Goal: Task Accomplishment & Management: Manage account settings

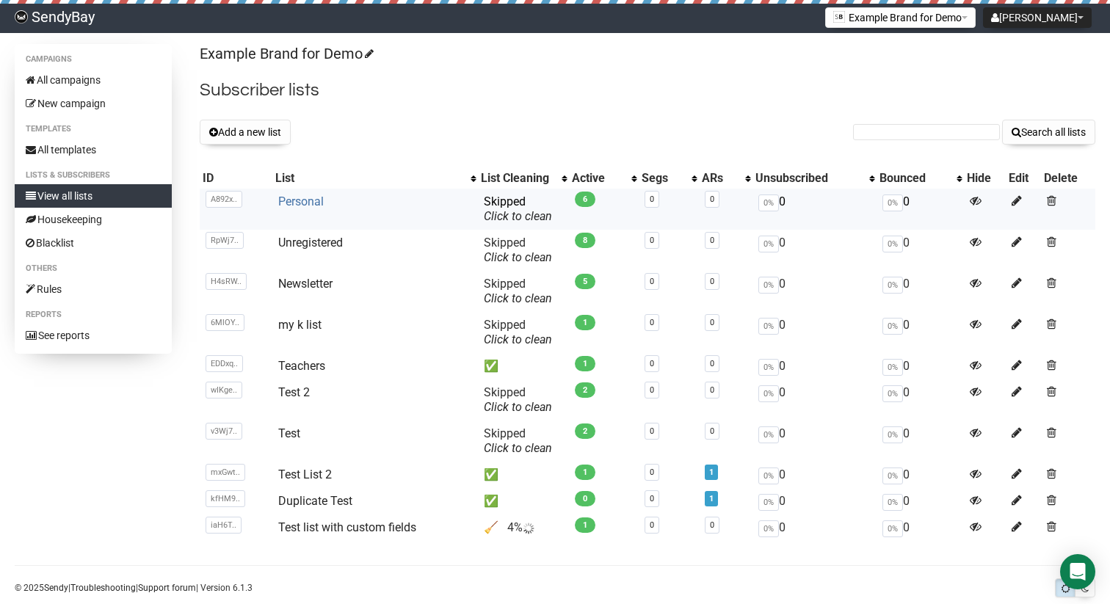
click at [301, 205] on link "Personal" at bounding box center [301, 202] width 46 height 14
click at [337, 244] on link "Unregistered" at bounding box center [310, 243] width 65 height 14
click at [378, 528] on link "Test list with custom fields" at bounding box center [347, 527] width 138 height 14
click at [375, 531] on link "Test list with custom fields" at bounding box center [347, 527] width 138 height 14
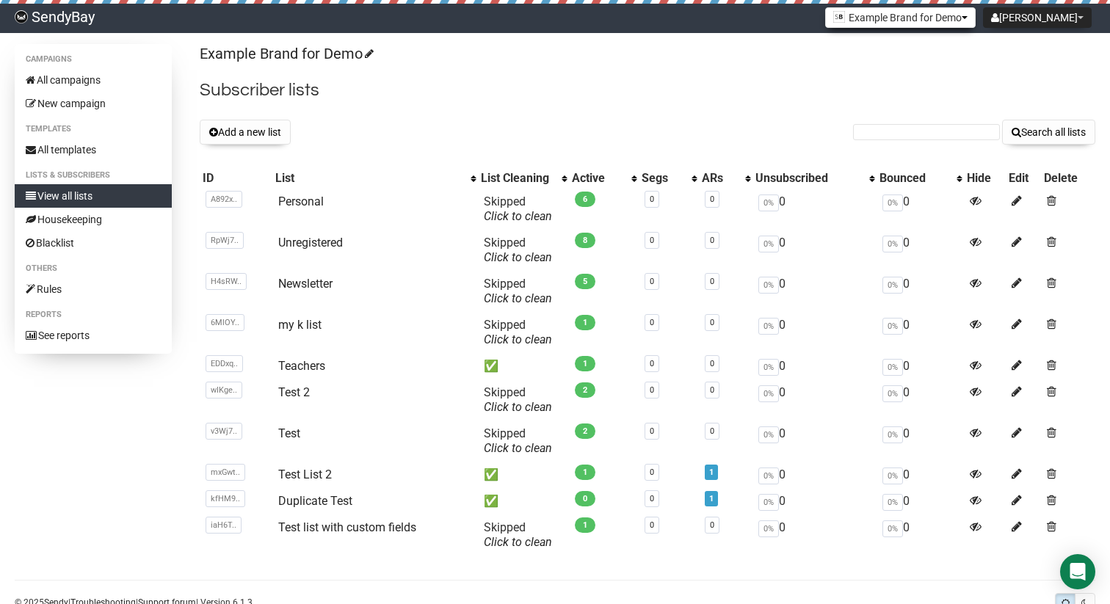
click at [920, 14] on button "Example Brand for Demo" at bounding box center [900, 17] width 150 height 21
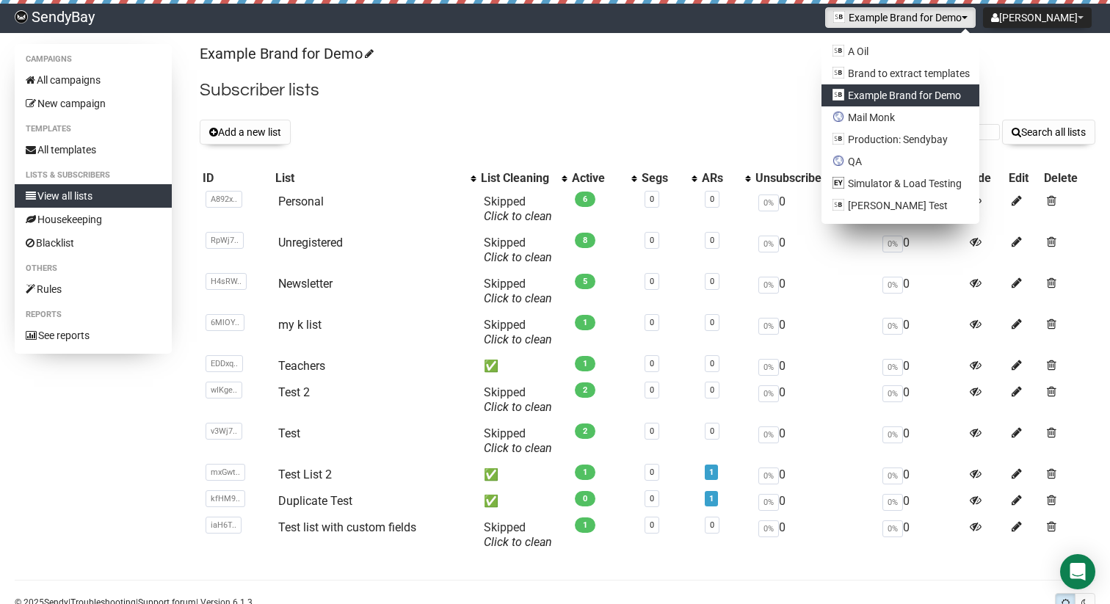
click at [728, 68] on div "Example Brand for Demo Subscriber lists Add a new list Search all lists List na…" at bounding box center [647, 305] width 895 height 523
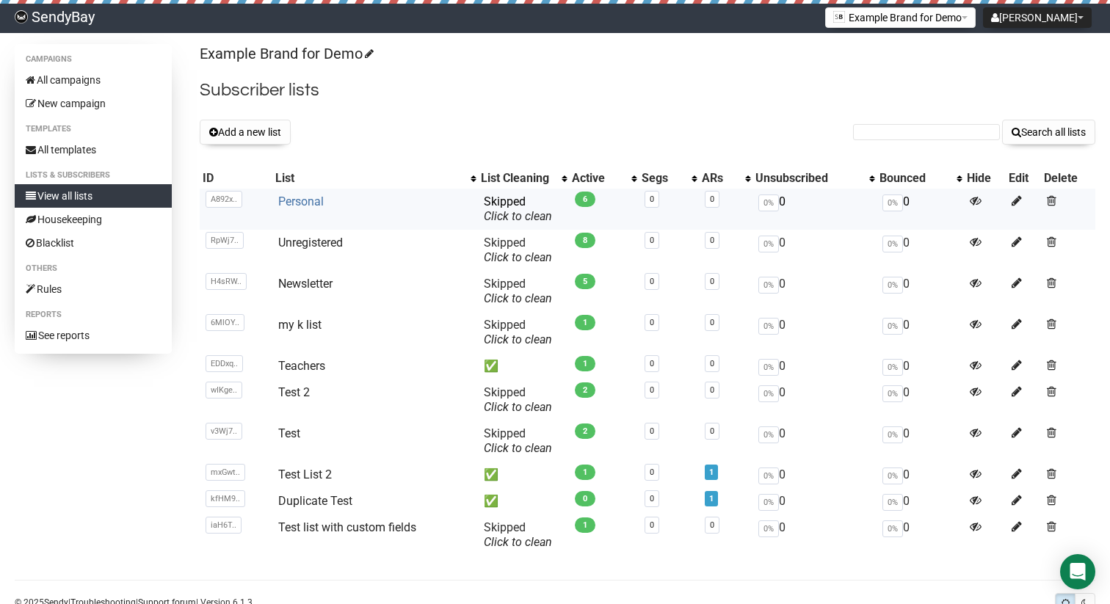
click at [306, 202] on link "Personal" at bounding box center [301, 202] width 46 height 14
click at [310, 374] on td "Teachers" at bounding box center [375, 366] width 206 height 26
click at [308, 368] on link "Teachers" at bounding box center [301, 366] width 47 height 14
click at [72, 22] on link "SendyBay" at bounding box center [54, 18] width 109 height 29
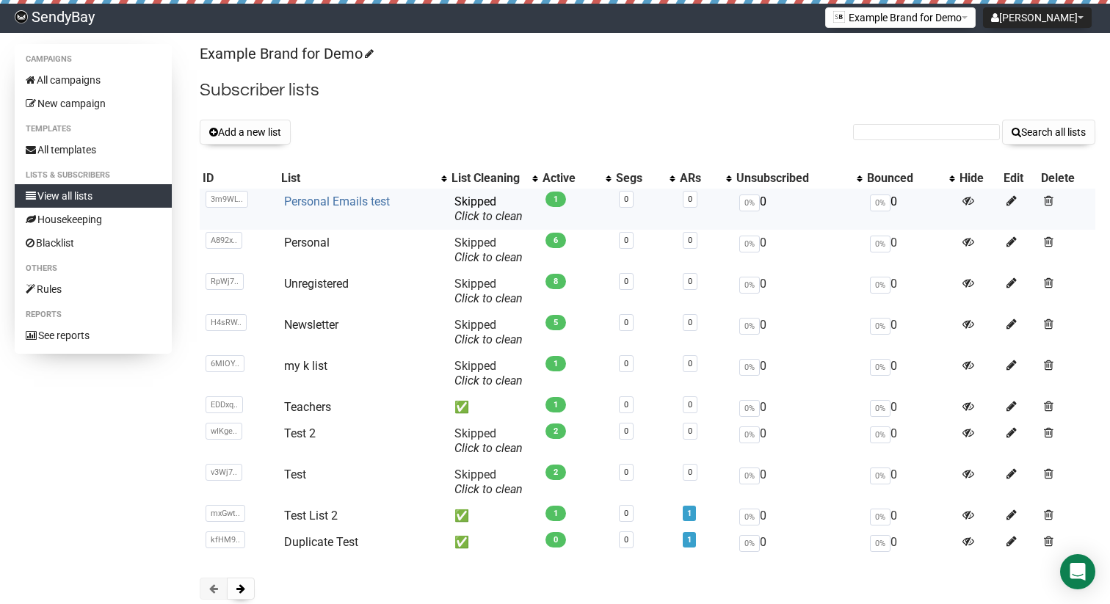
click at [342, 201] on link "Personal Emails test" at bounding box center [337, 202] width 106 height 14
click at [360, 198] on link "Personal Emails test" at bounding box center [337, 202] width 106 height 14
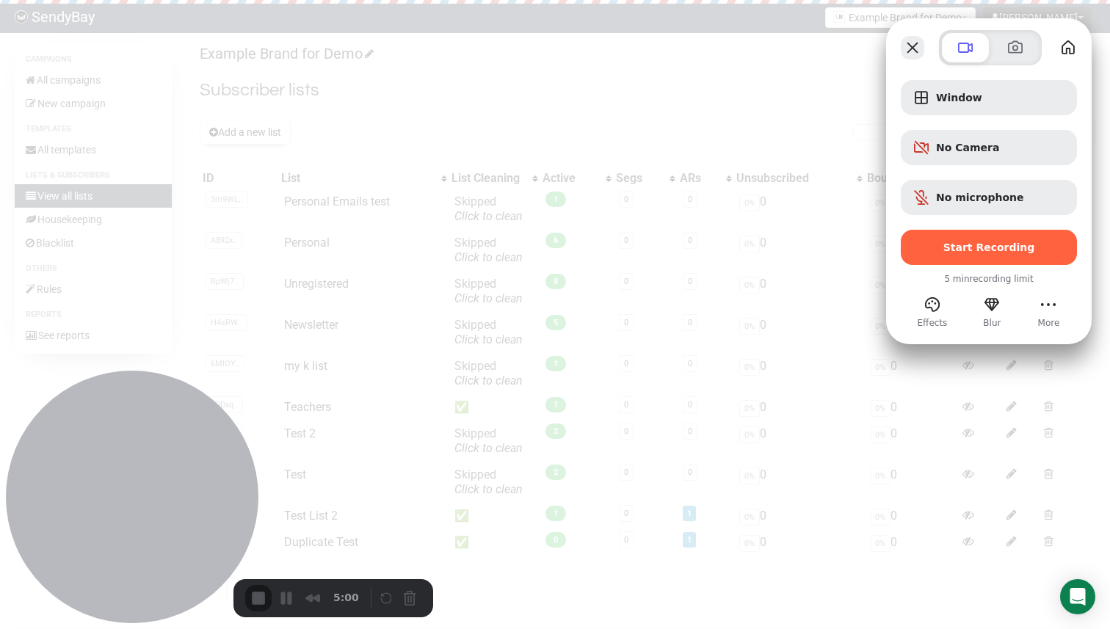
click at [923, 51] on button "Close" at bounding box center [912, 47] width 23 height 23
click at [1055, 302] on button "More" at bounding box center [1047, 304] width 23 height 23
click at [983, 190] on span "About" at bounding box center [965, 197] width 34 height 14
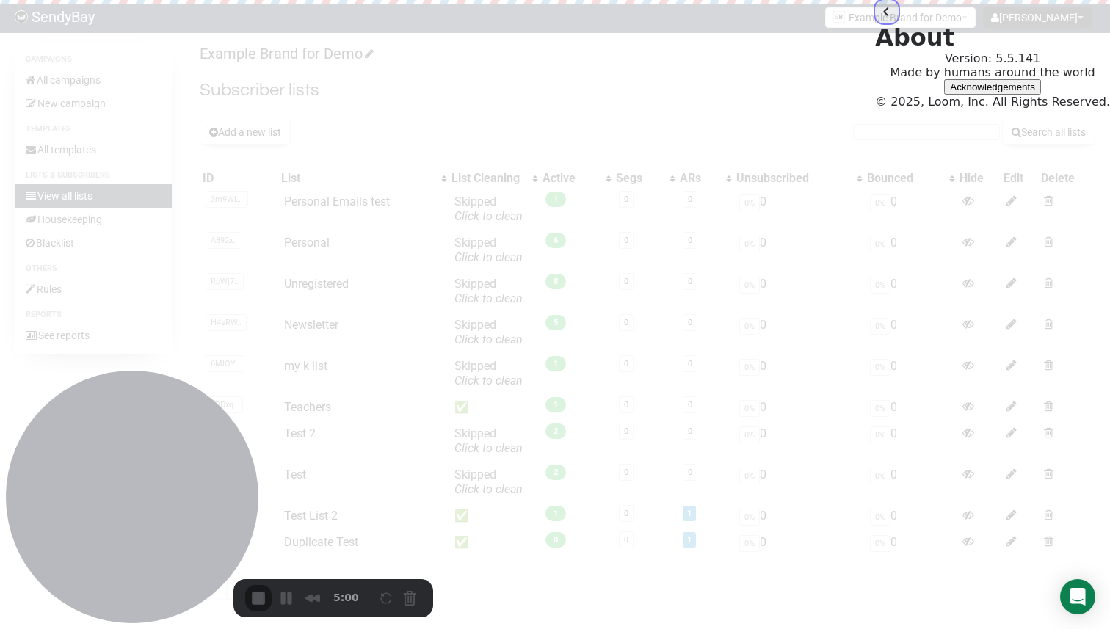
click at [875, 23] on button "back" at bounding box center [886, 11] width 23 height 23
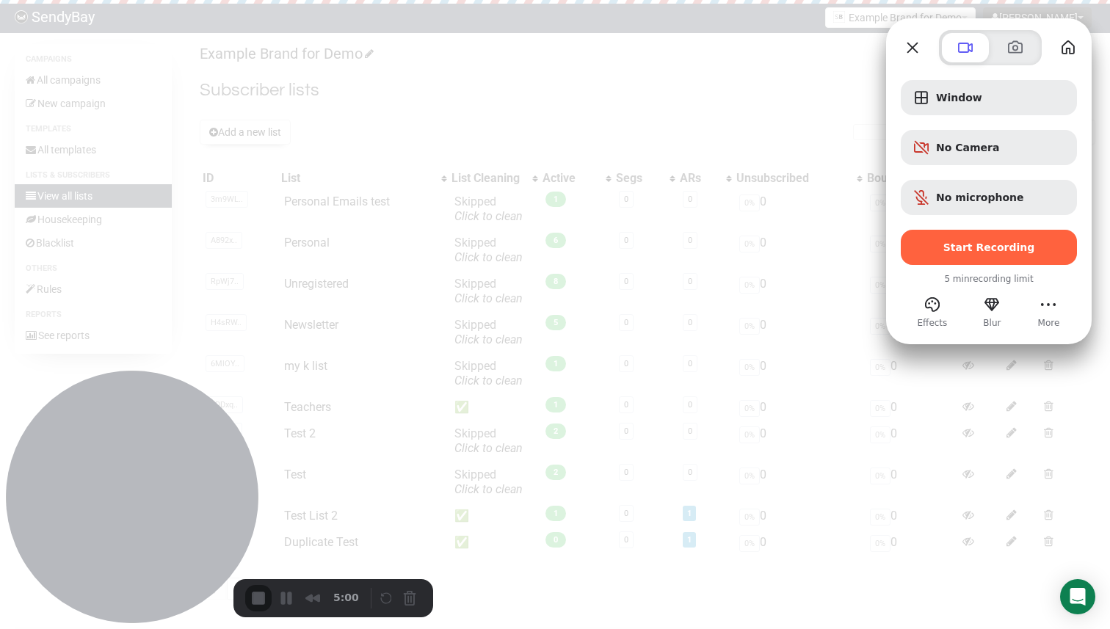
click at [918, 317] on span "Effects" at bounding box center [932, 322] width 30 height 13
click at [1014, 48] on span at bounding box center [1015, 48] width 18 height 18
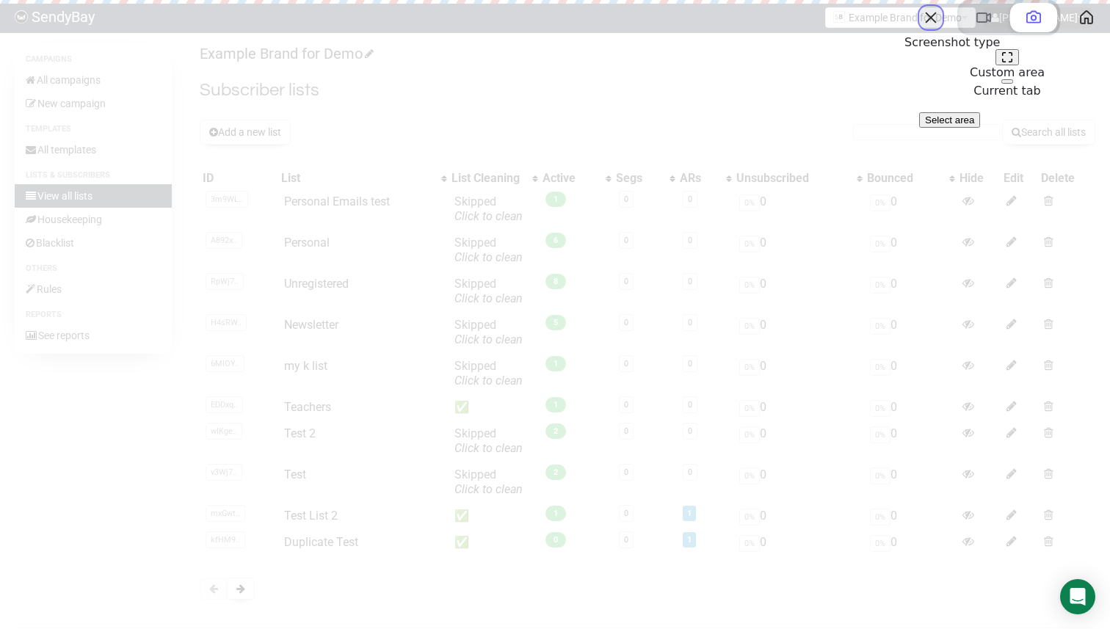
click at [919, 29] on button "Close" at bounding box center [930, 17] width 23 height 23
click at [1075, 29] on button "My library" at bounding box center [1086, 17] width 23 height 23
click at [919, 29] on button "Close" at bounding box center [930, 17] width 23 height 23
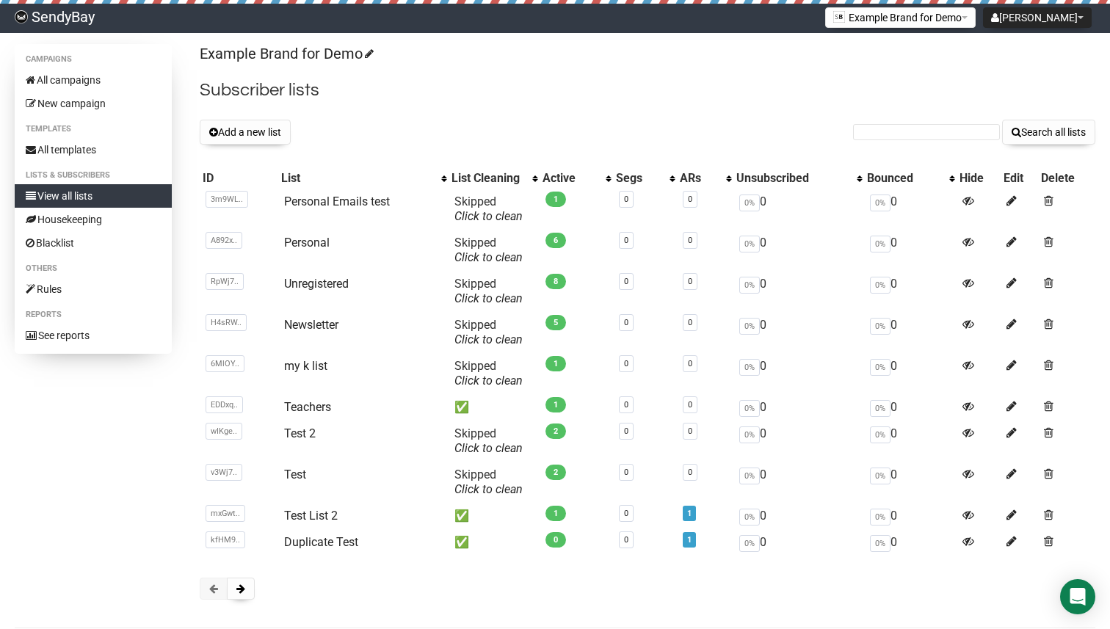
click at [764, 80] on h2 "Subscriber lists" at bounding box center [647, 90] width 895 height 26
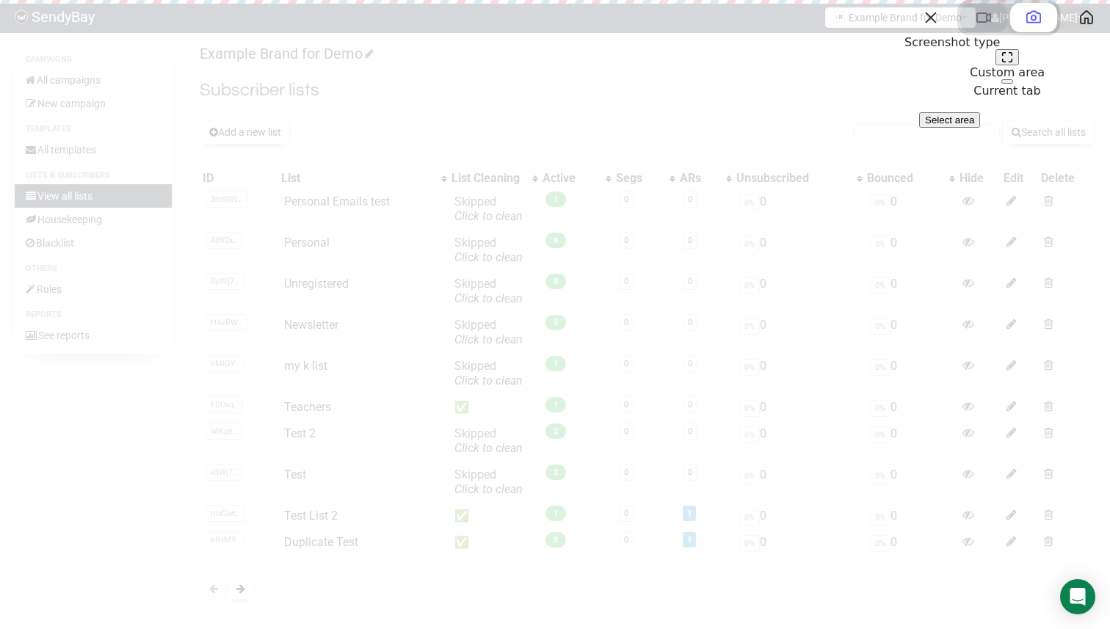
click at [975, 26] on span at bounding box center [984, 18] width 18 height 18
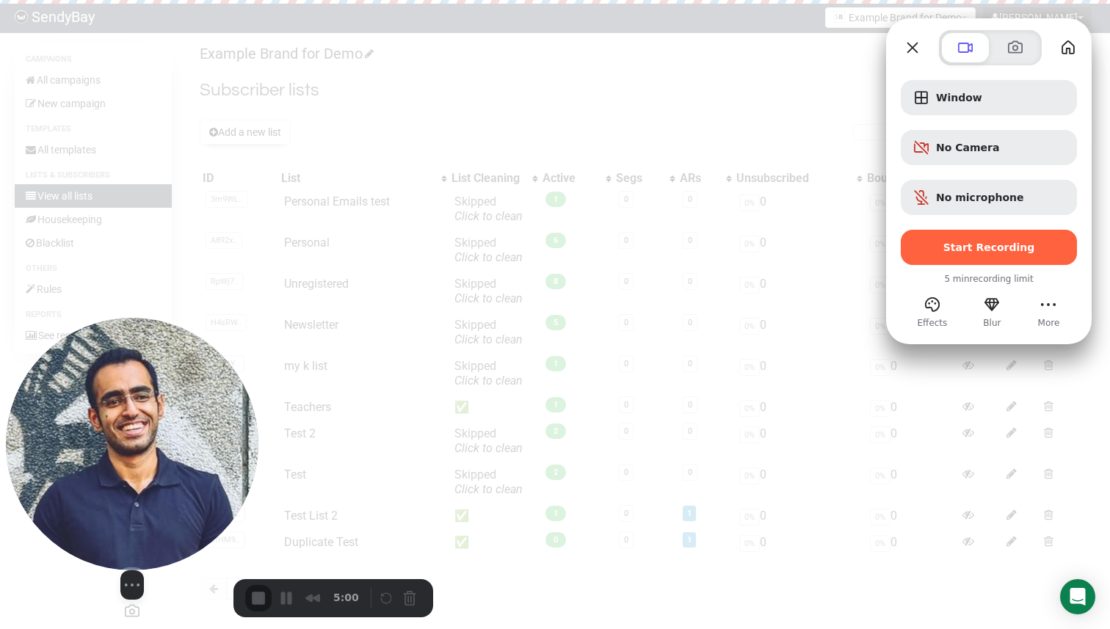
drag, startPoint x: 211, startPoint y: 548, endPoint x: 159, endPoint y: 548, distance: 52.1
click at [159, 570] on div "Select video screen size" at bounding box center [132, 584] width 252 height 29
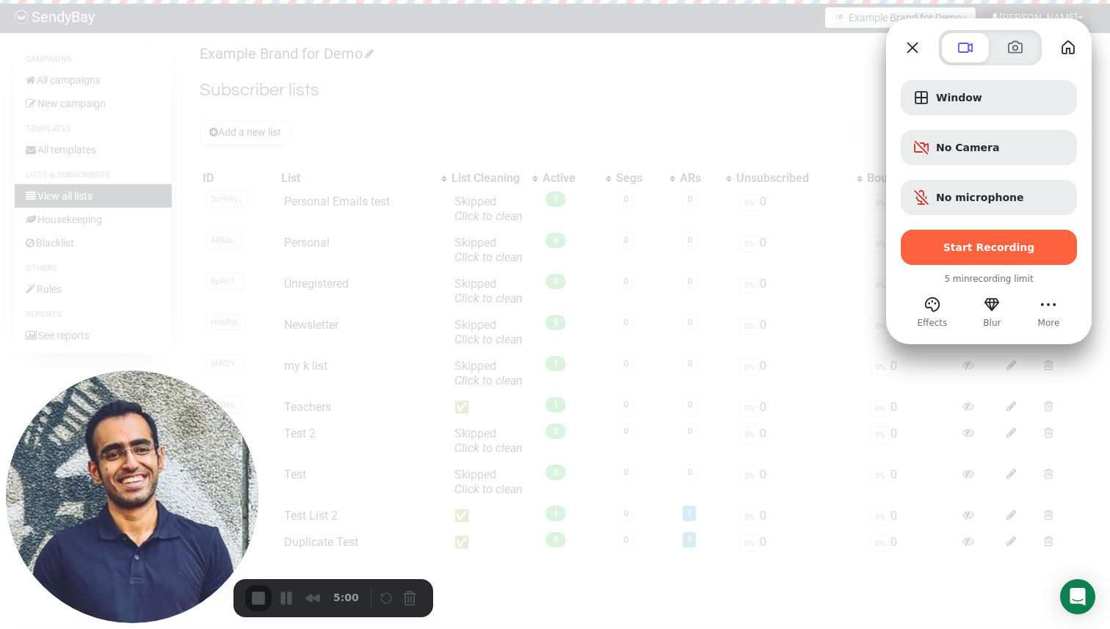
drag, startPoint x: 985, startPoint y: 89, endPoint x: 978, endPoint y: 219, distance: 130.8
click at [979, 219] on div "Window No Camera No microphone Start Recording" at bounding box center [989, 172] width 176 height 185
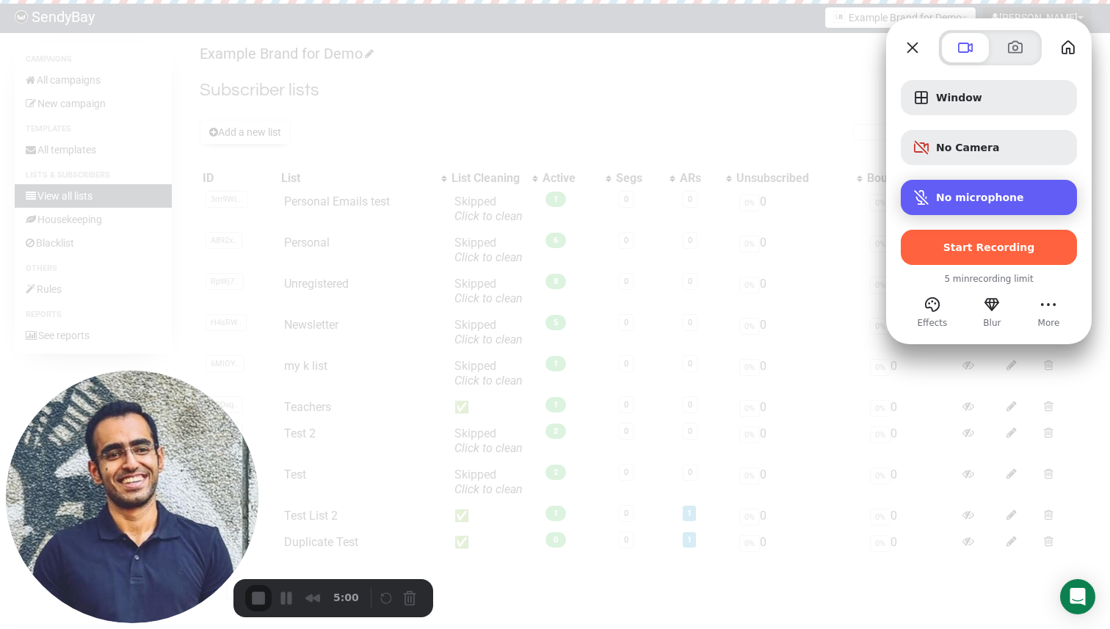
click at [964, 202] on span "No microphone" at bounding box center [980, 198] width 88 height 12
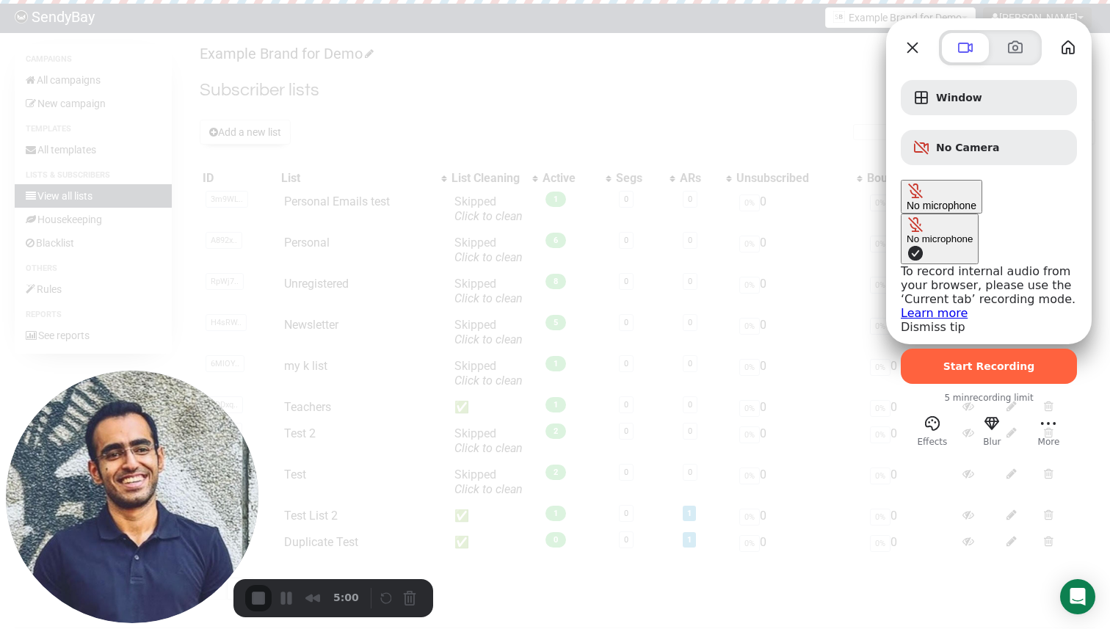
click at [906, 244] on span "Microphone options" at bounding box center [915, 253] width 18 height 18
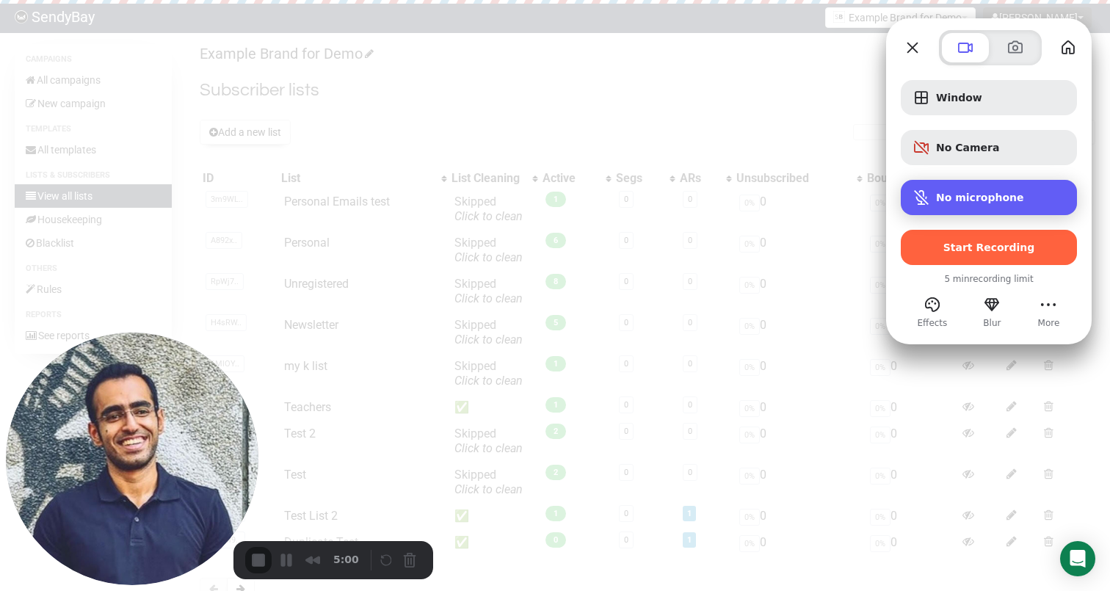
click at [962, 200] on span "No microphone" at bounding box center [980, 198] width 88 height 12
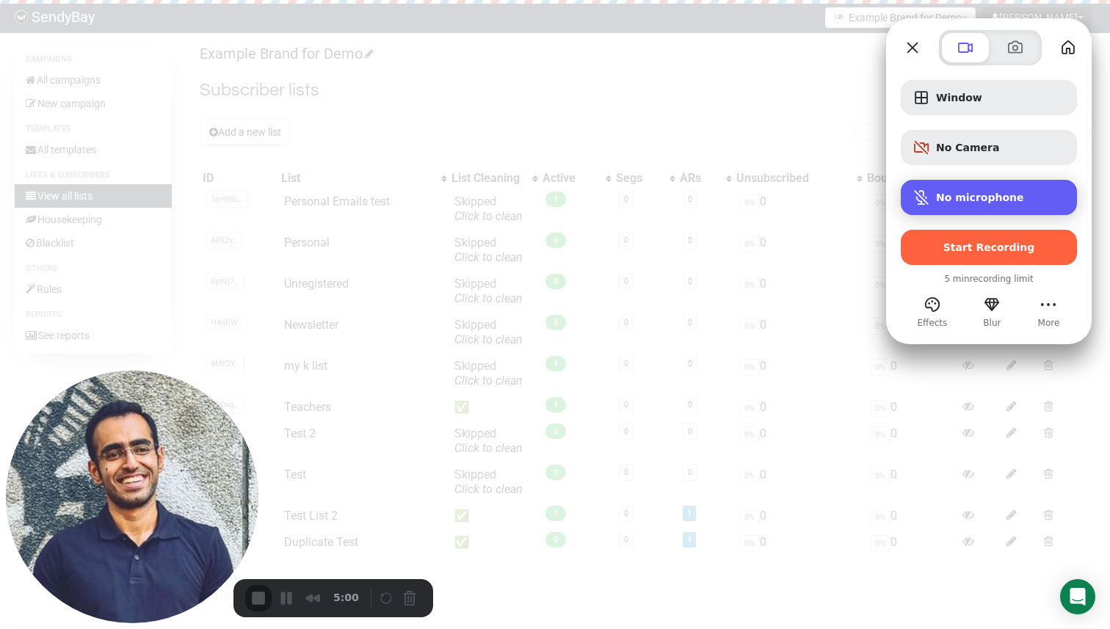
click at [985, 201] on span "No microphone" at bounding box center [980, 198] width 88 height 12
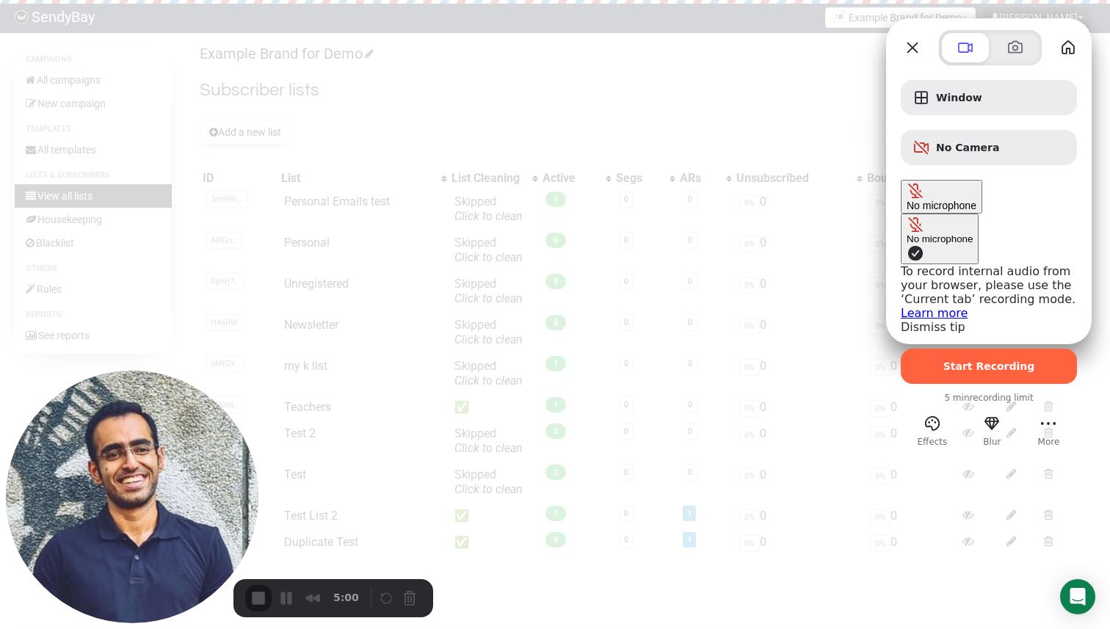
click at [906, 233] on div "No microphone" at bounding box center [939, 238] width 66 height 11
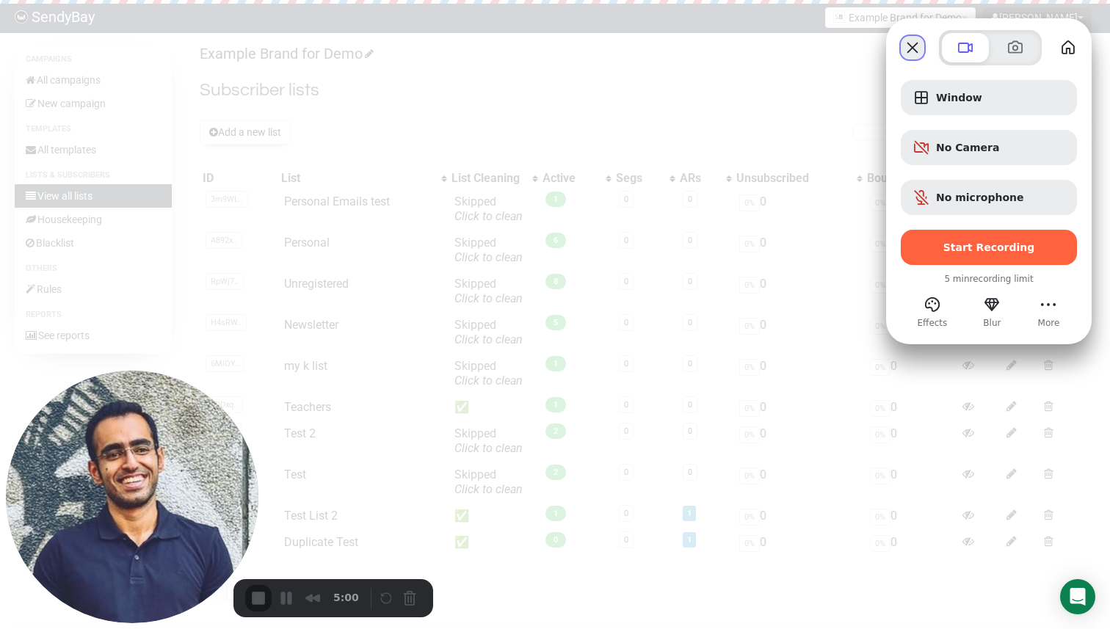
click at [910, 50] on button "Close" at bounding box center [912, 47] width 23 height 23
click at [1006, 46] on span at bounding box center [1015, 48] width 18 height 18
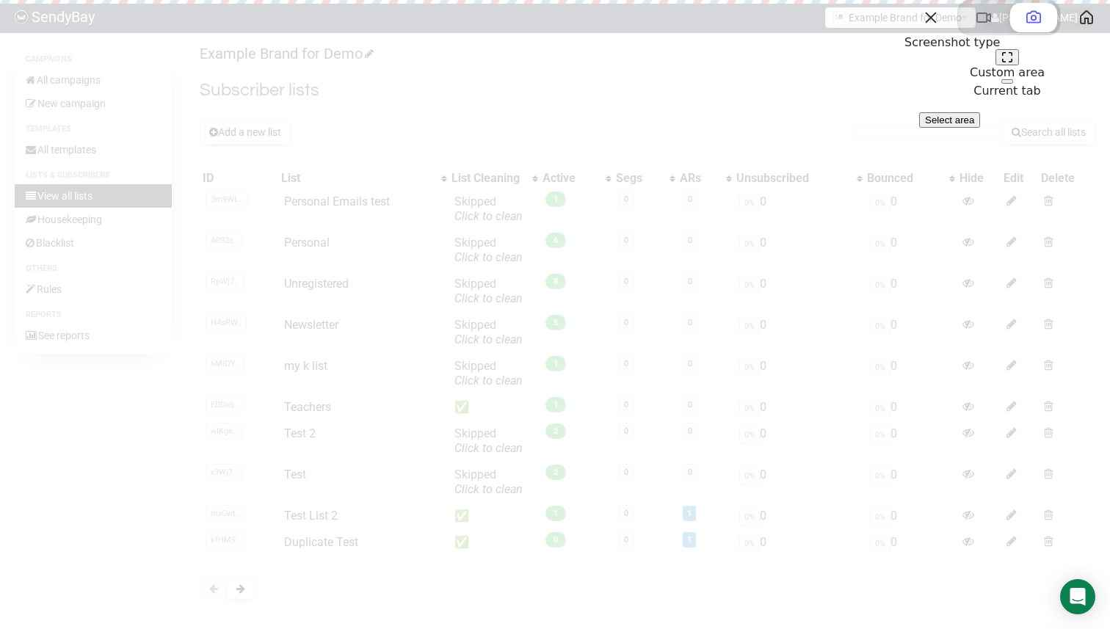
click at [1013, 84] on button at bounding box center [1007, 81] width 12 height 4
click at [975, 26] on span at bounding box center [984, 18] width 18 height 18
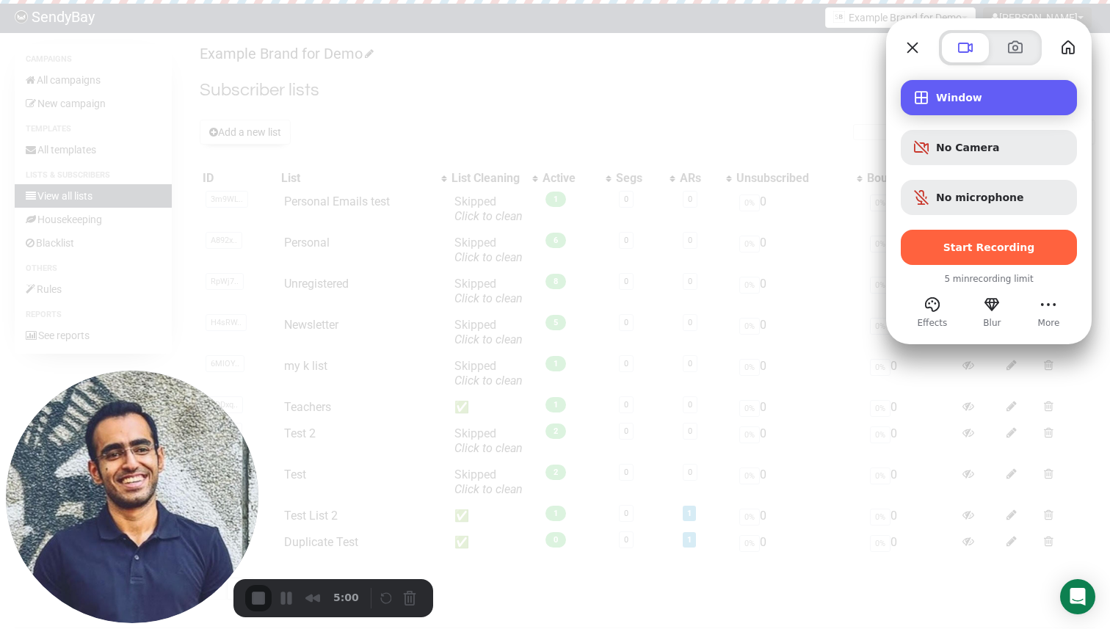
click at [950, 96] on span "Window" at bounding box center [1000, 98] width 129 height 12
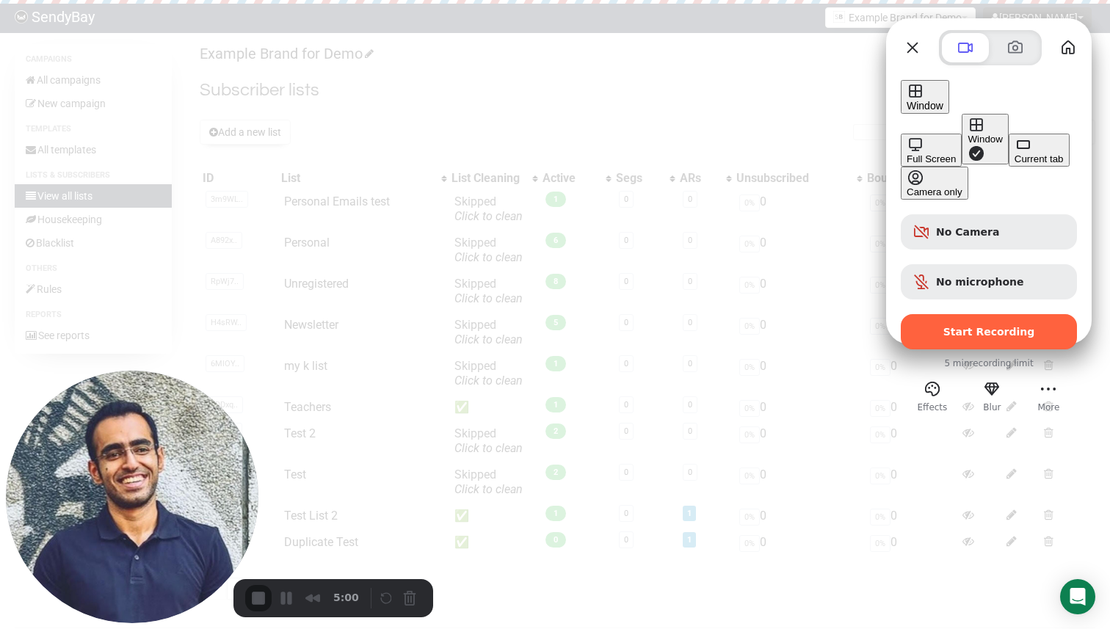
click at [1014, 164] on div "Current tab" at bounding box center [1038, 158] width 49 height 11
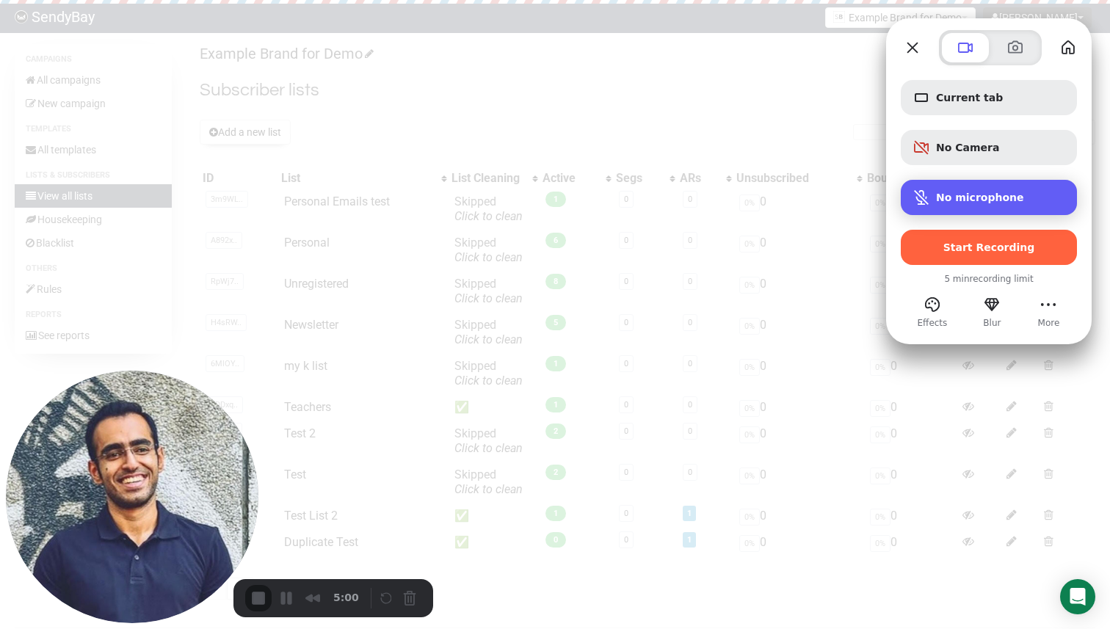
click at [968, 198] on span "No microphone" at bounding box center [980, 198] width 88 height 12
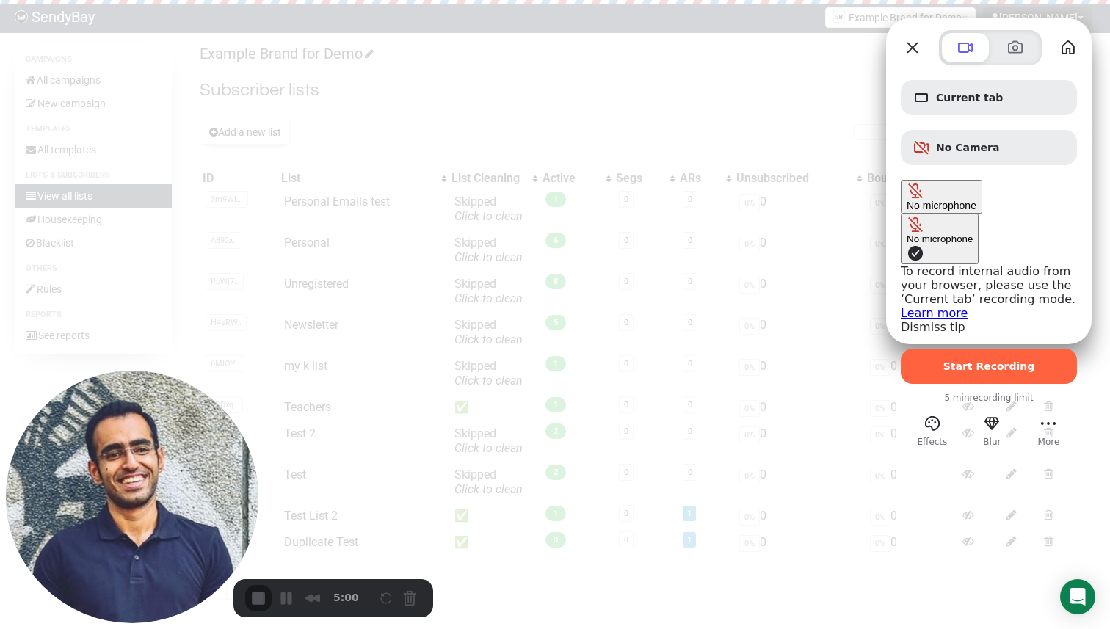
click at [906, 244] on span "Microphone options" at bounding box center [915, 253] width 18 height 18
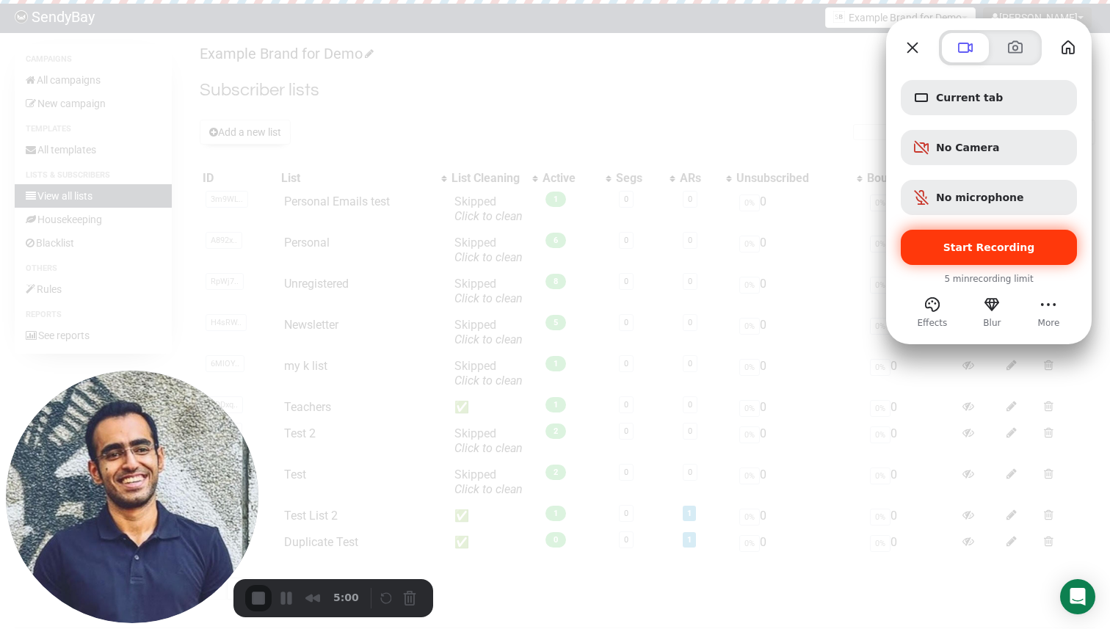
click at [994, 244] on span "Start Recording" at bounding box center [989, 247] width 92 height 12
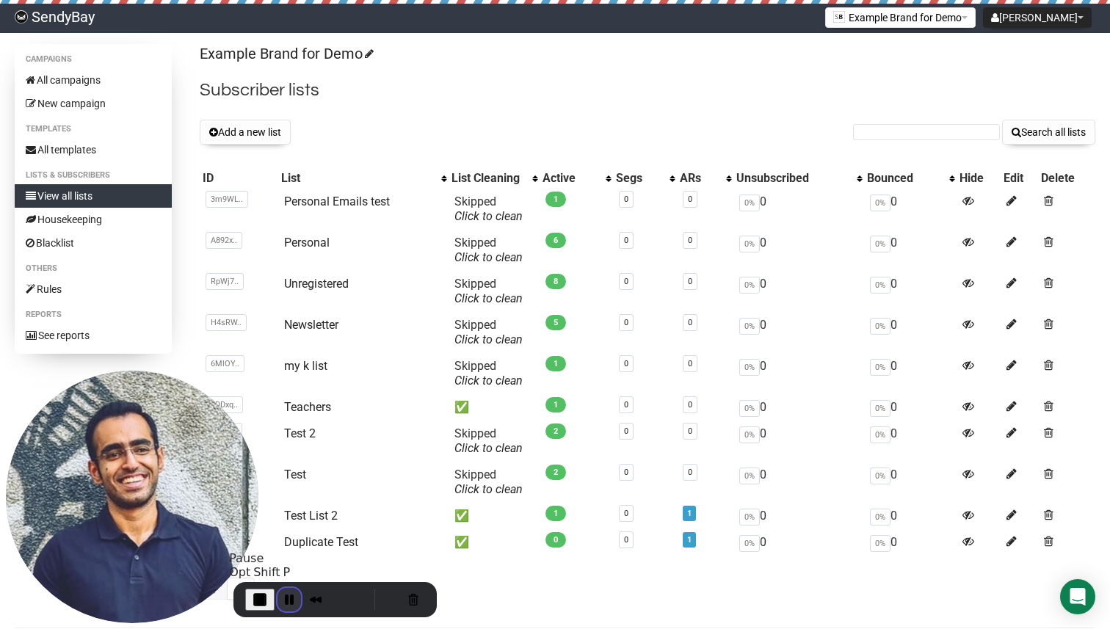
click at [286, 601] on button "Pause Recording" at bounding box center [288, 599] width 23 height 23
click at [290, 599] on span "Play Recording" at bounding box center [286, 600] width 18 height 18
click at [289, 599] on button "Pause Recording" at bounding box center [288, 599] width 23 height 23
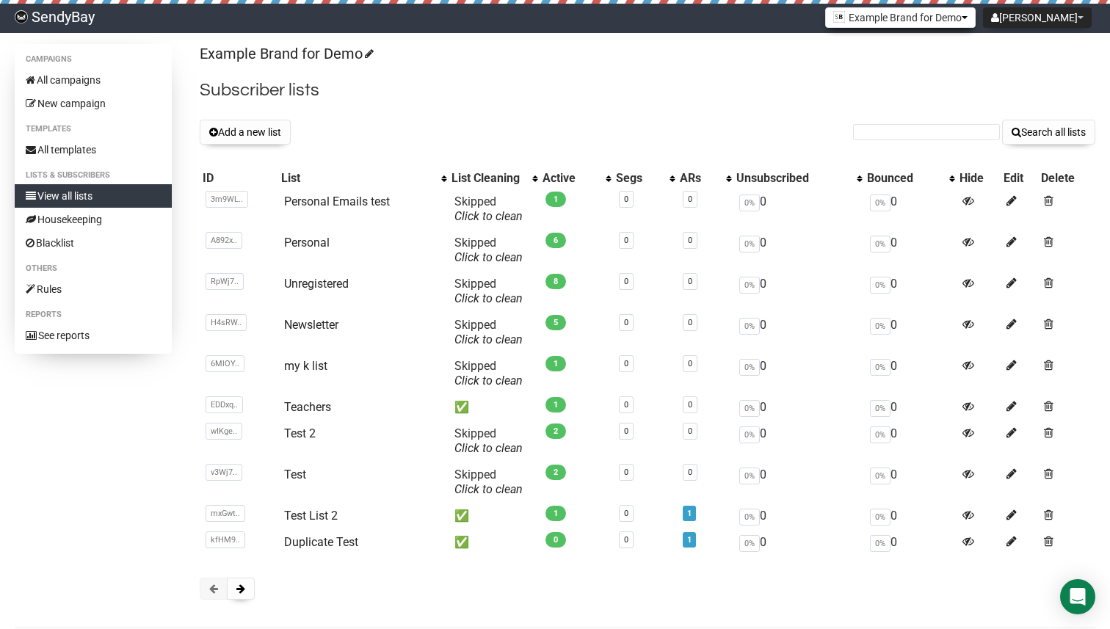
click at [951, 8] on button "Example Brand for Demo" at bounding box center [900, 17] width 150 height 21
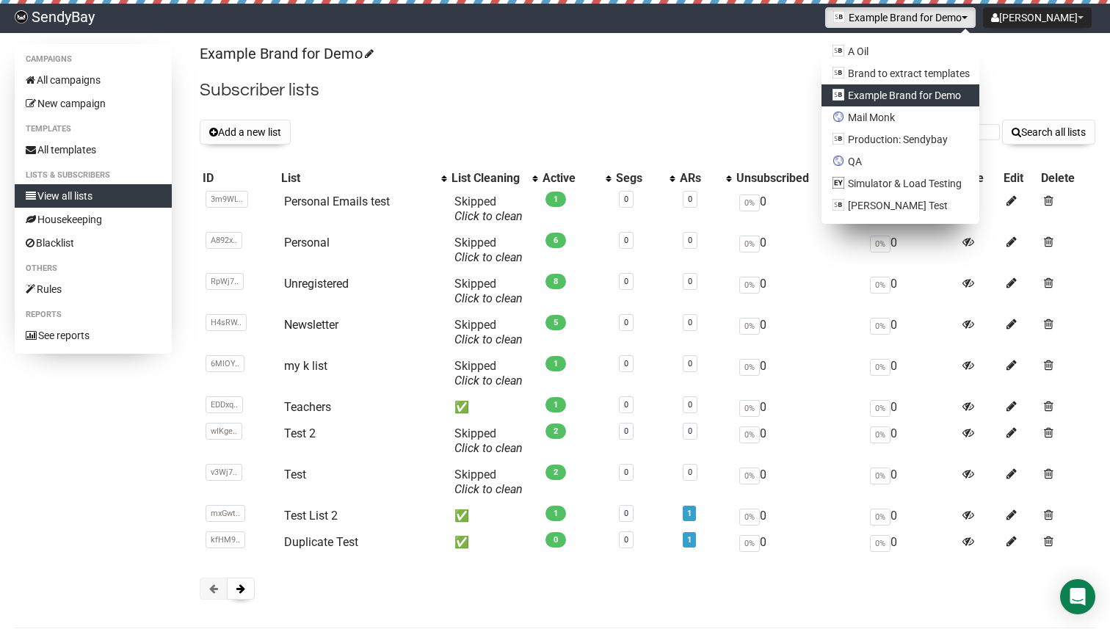
click at [748, 81] on h2 "Subscriber lists" at bounding box center [647, 90] width 895 height 26
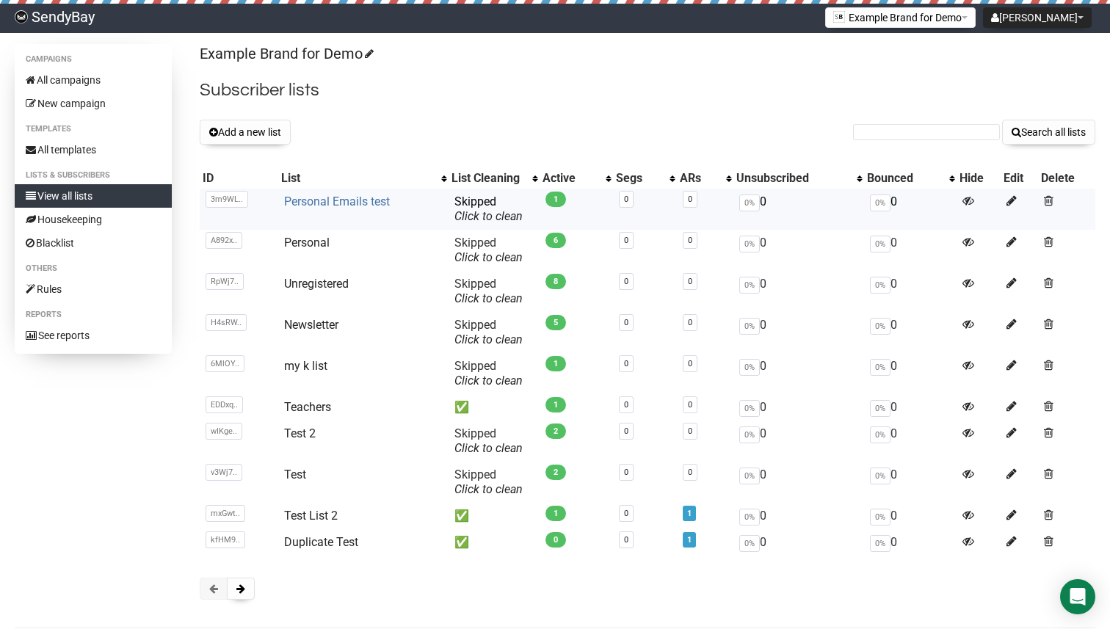
click at [326, 198] on link "Personal Emails test" at bounding box center [337, 202] width 106 height 14
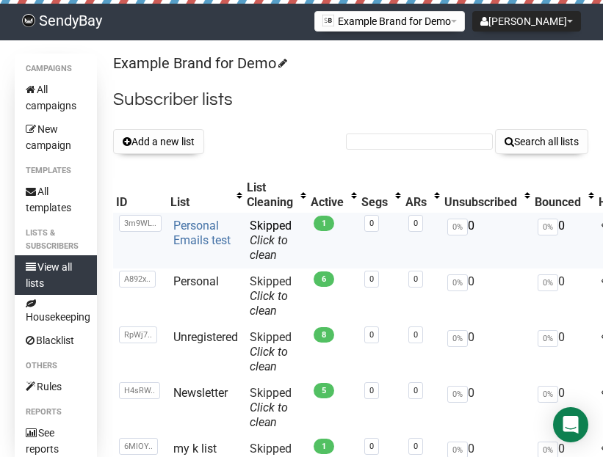
click at [192, 234] on link "Personal Emails test" at bounding box center [201, 233] width 57 height 29
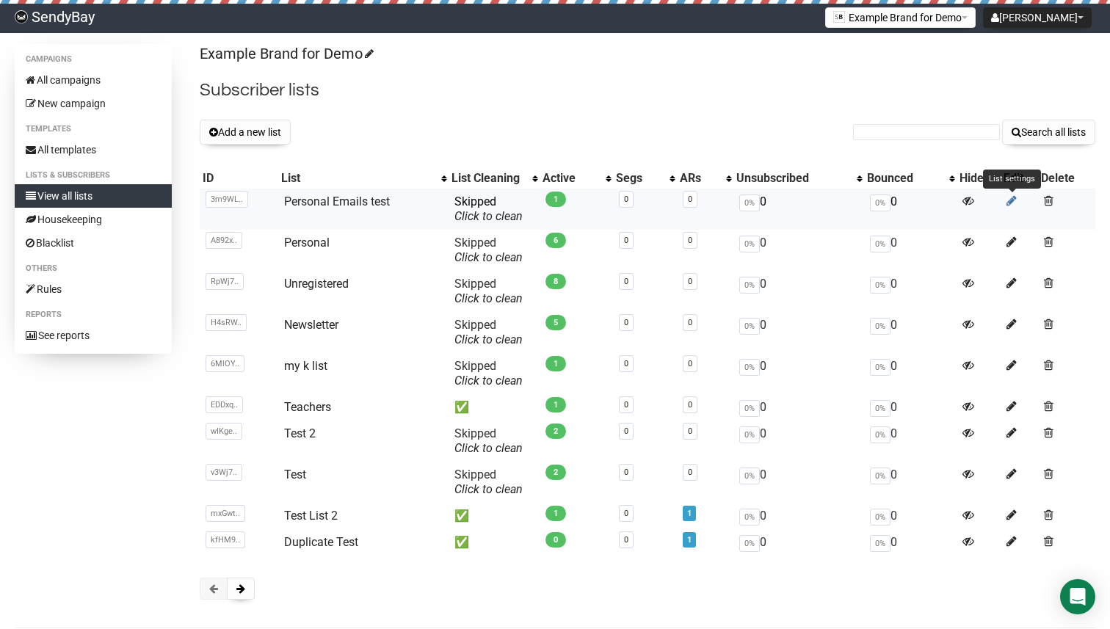
click at [602, 201] on icon at bounding box center [1011, 201] width 10 height 12
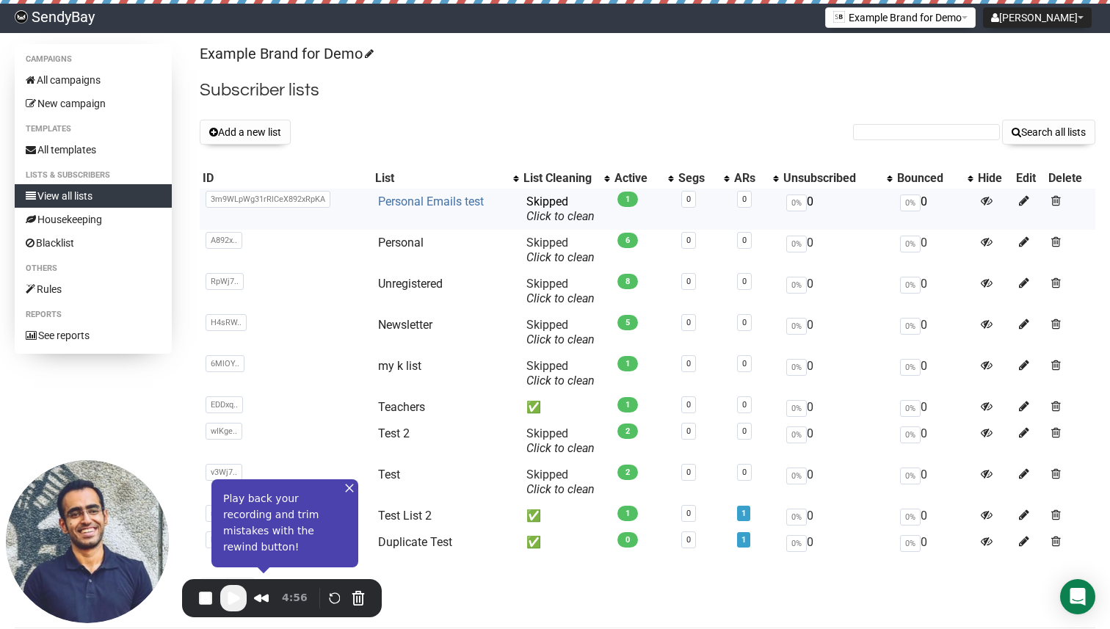
click at [394, 201] on link "Personal Emails test" at bounding box center [431, 202] width 106 height 14
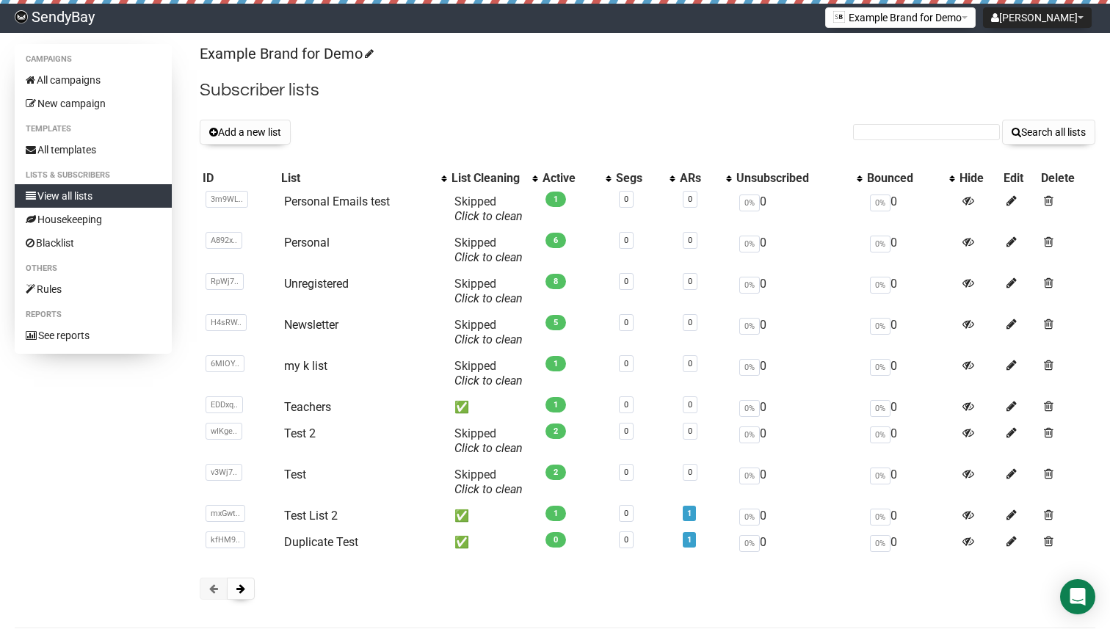
click at [490, 92] on h2 "Subscriber lists" at bounding box center [647, 90] width 895 height 26
click at [505, 116] on div "Example Brand for Demo Subscriber lists Add a new list Search all lists List na…" at bounding box center [647, 329] width 895 height 570
click at [366, 200] on link "Personal Emails test" at bounding box center [337, 202] width 106 height 14
click at [352, 192] on td "Personal Emails test" at bounding box center [363, 209] width 170 height 41
click at [107, 77] on link "All campaigns" at bounding box center [93, 79] width 157 height 23
